Goal: Navigation & Orientation: Find specific page/section

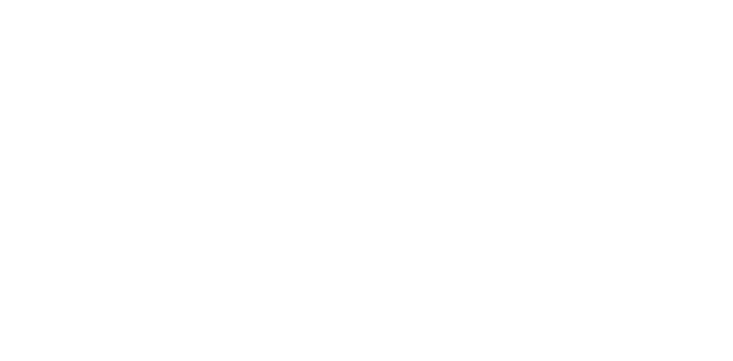
drag, startPoint x: 0, startPoint y: 0, endPoint x: 239, endPoint y: 122, distance: 268.7
click at [239, 0] on html at bounding box center [366, 0] width 733 height 0
